Goal: Task Accomplishment & Management: Use online tool/utility

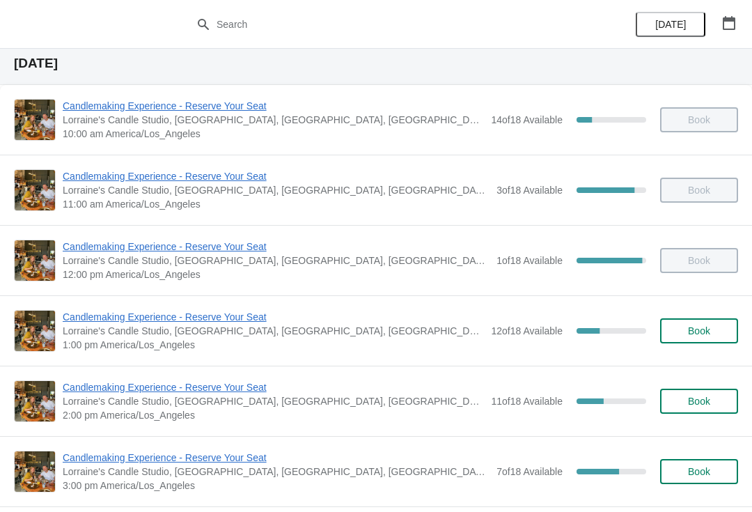
scroll to position [46, 0]
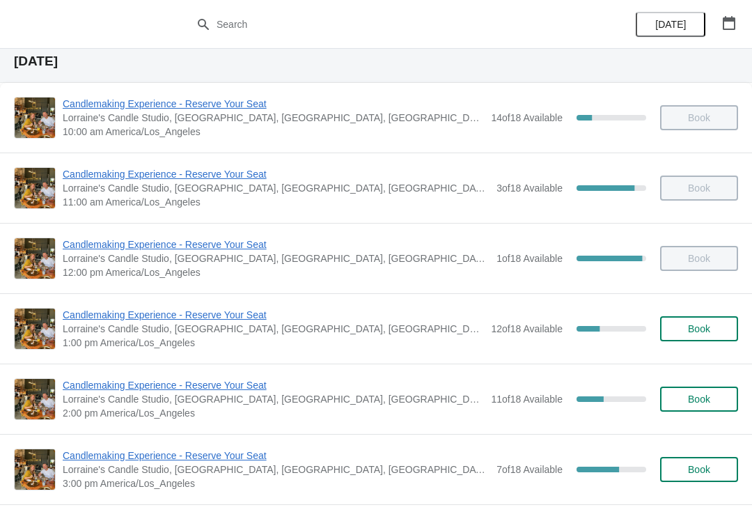
click at [210, 318] on span "Candlemaking Experience - Reserve Your Seat" at bounding box center [273, 315] width 421 height 14
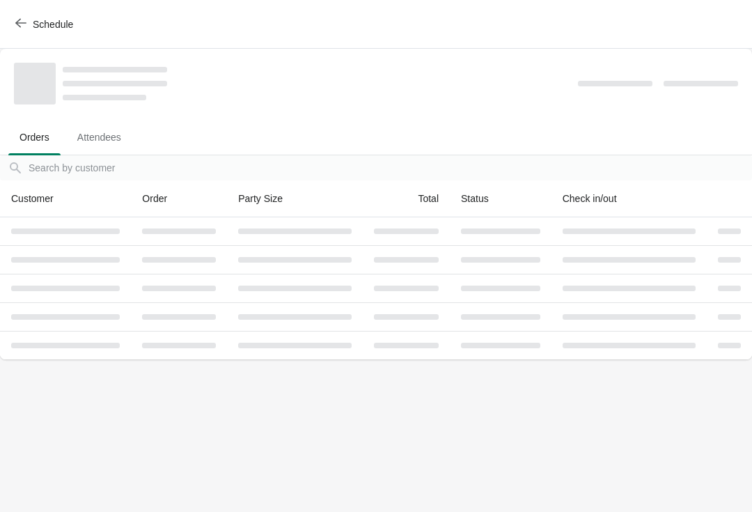
scroll to position [0, 0]
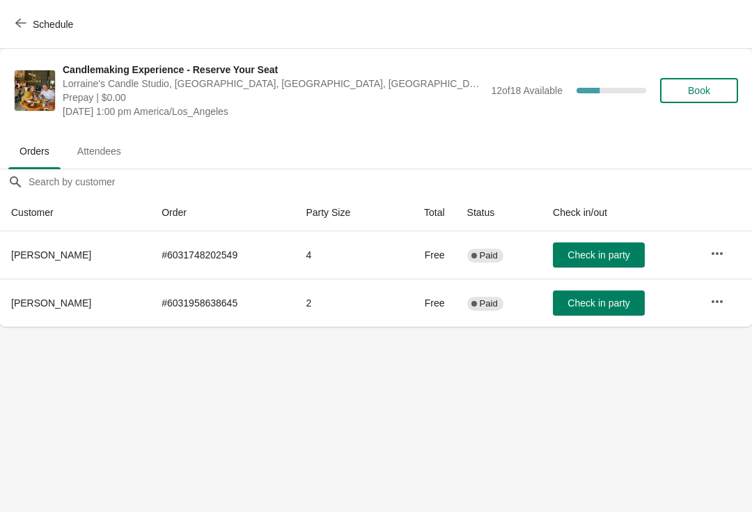
click at [588, 251] on span "Check in party" at bounding box center [598, 254] width 62 height 11
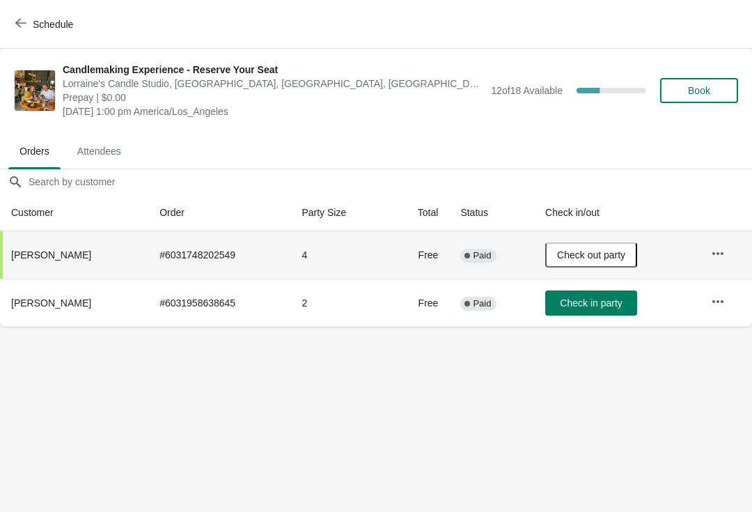
click at [723, 299] on icon "button" at bounding box center [718, 302] width 14 height 14
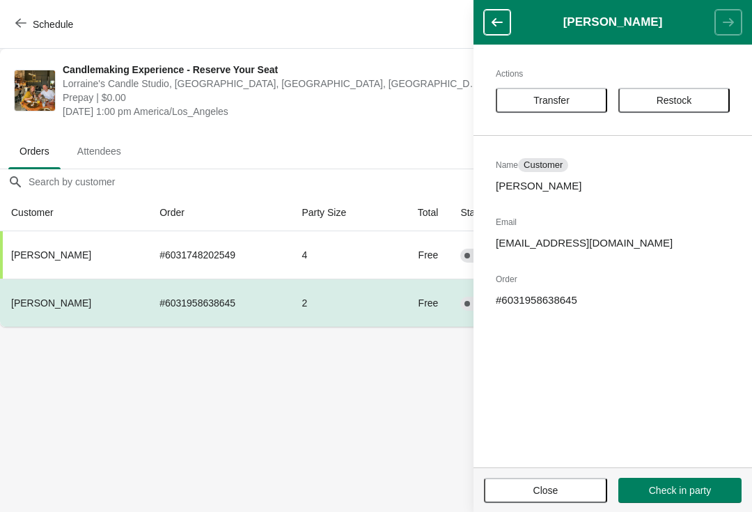
click at [557, 89] on button "Transfer" at bounding box center [551, 100] width 111 height 25
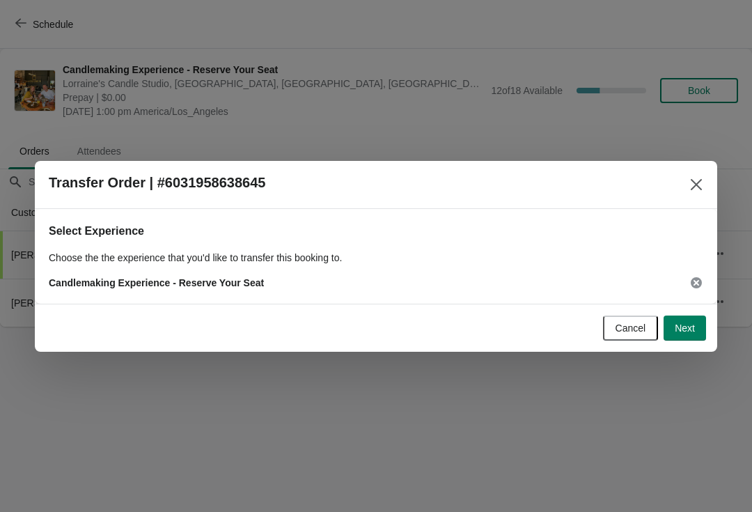
click at [678, 330] on span "Next" at bounding box center [685, 327] width 20 height 11
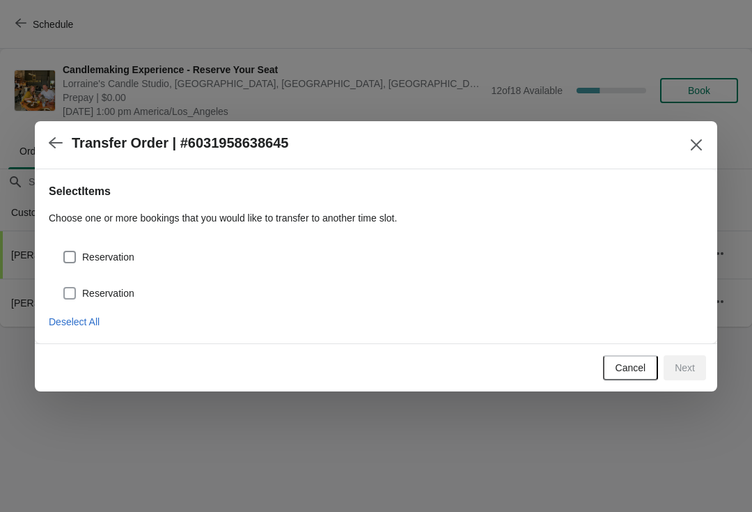
click at [74, 292] on span at bounding box center [69, 293] width 13 height 13
click at [64, 288] on input "Reservation" at bounding box center [63, 287] width 1 height 1
checkbox input "true"
click at [75, 252] on span at bounding box center [69, 257] width 13 height 13
click at [64, 251] on input "Reservation" at bounding box center [63, 251] width 1 height 1
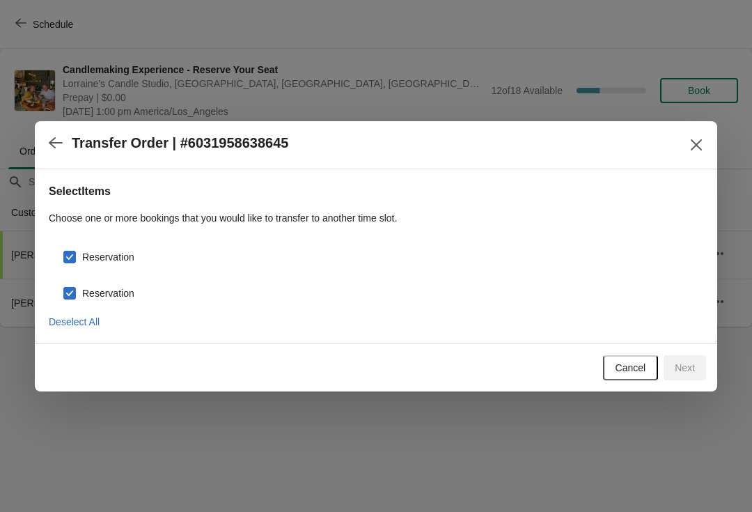
checkbox input "true"
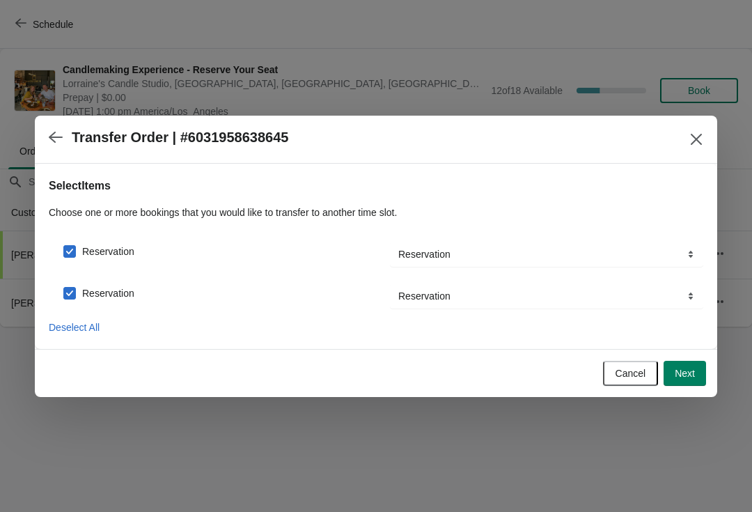
click at [680, 369] on span "Next" at bounding box center [685, 373] width 20 height 11
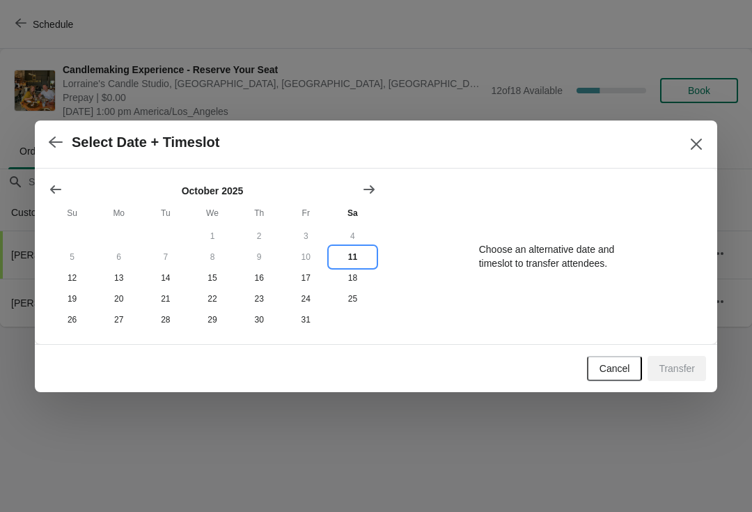
click at [352, 264] on button "11" at bounding box center [352, 256] width 47 height 21
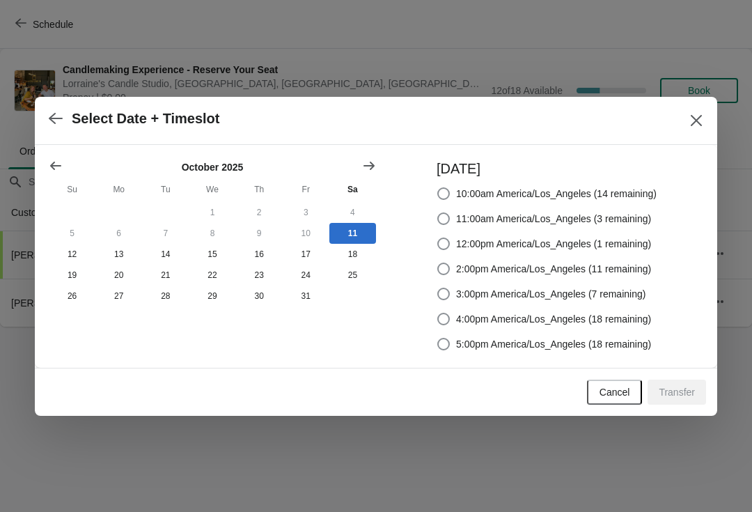
click at [444, 269] on span at bounding box center [443, 269] width 13 height 13
click at [438, 263] on input "2:00pm America/Los_Angeles (11 remaining)" at bounding box center [437, 263] width 1 height 1
radio input "true"
click at [674, 386] on span "Transfer" at bounding box center [677, 391] width 36 height 11
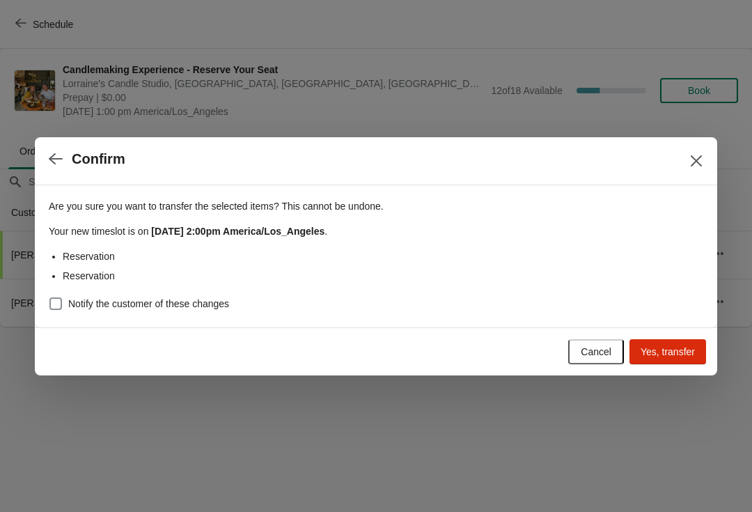
click at [75, 298] on span "Notify the customer of these changes" at bounding box center [148, 304] width 161 height 14
click at [50, 298] on input "Notify the customer of these changes" at bounding box center [49, 297] width 1 height 1
checkbox input "true"
click at [674, 347] on span "Yes, transfer" at bounding box center [668, 351] width 54 height 11
